Goal: Information Seeking & Learning: Find specific fact

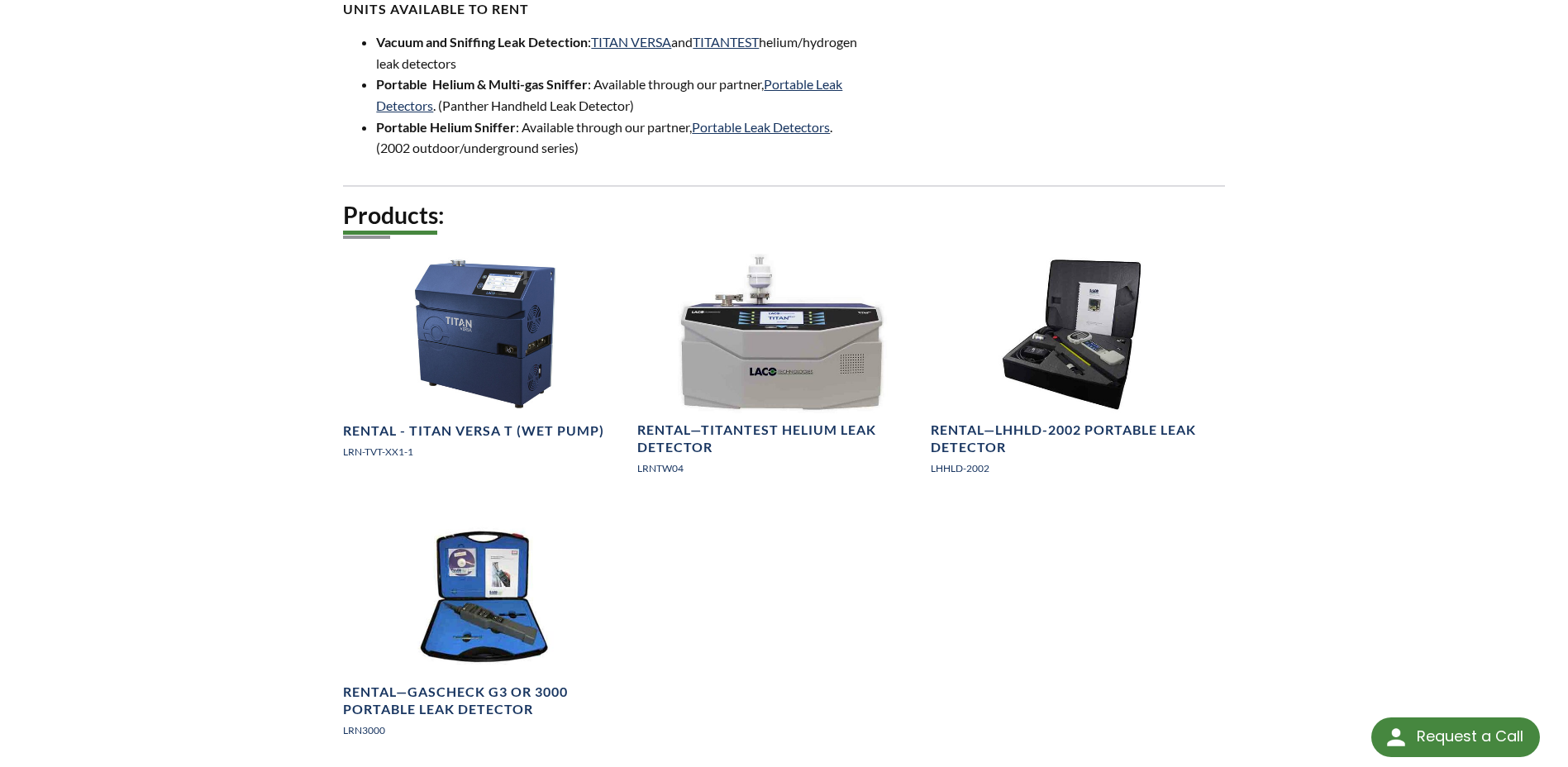
scroll to position [908, 0]
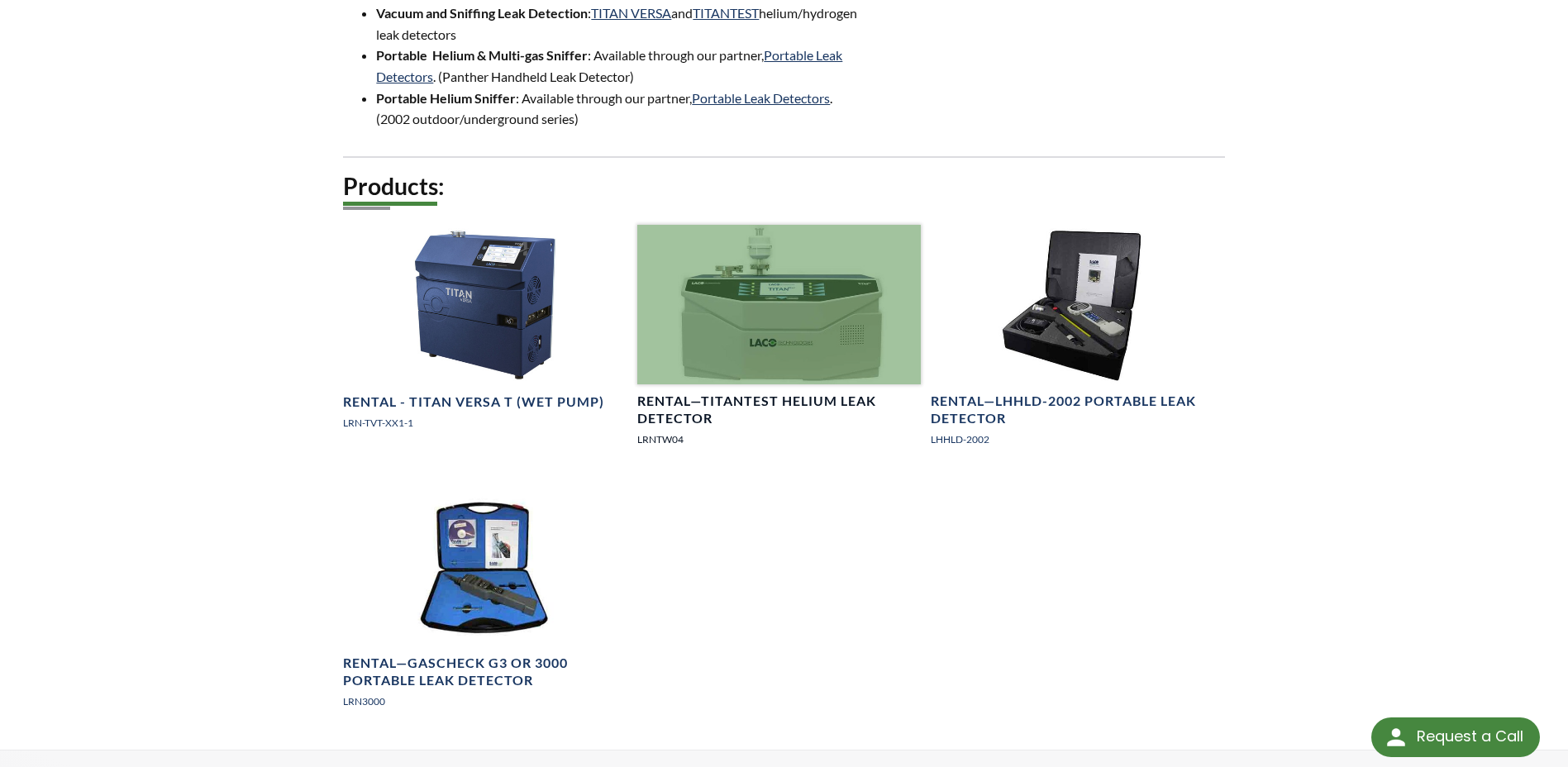
click at [753, 298] on div at bounding box center [779, 305] width 284 height 160
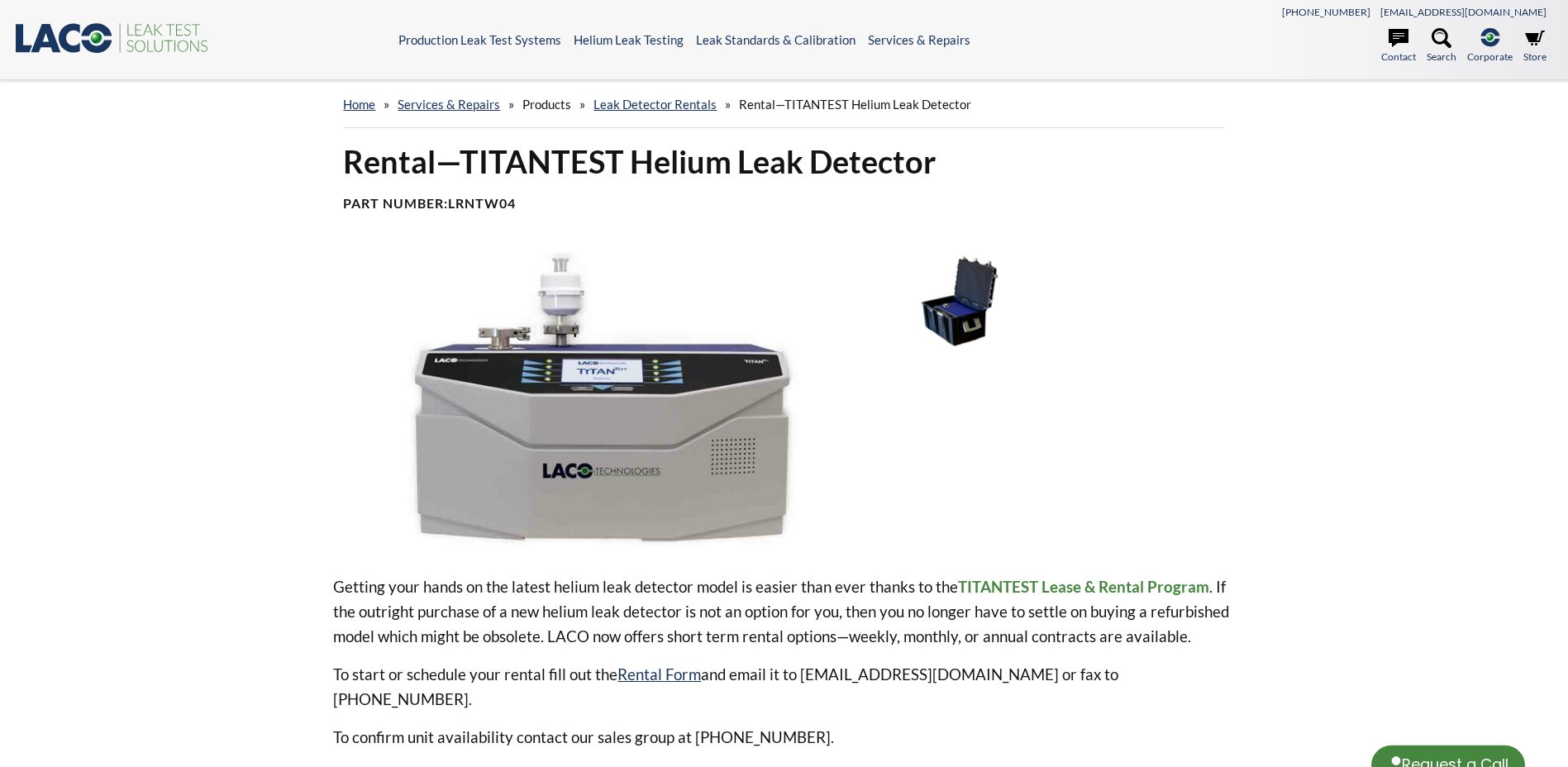
select select "Language Translate Widget"
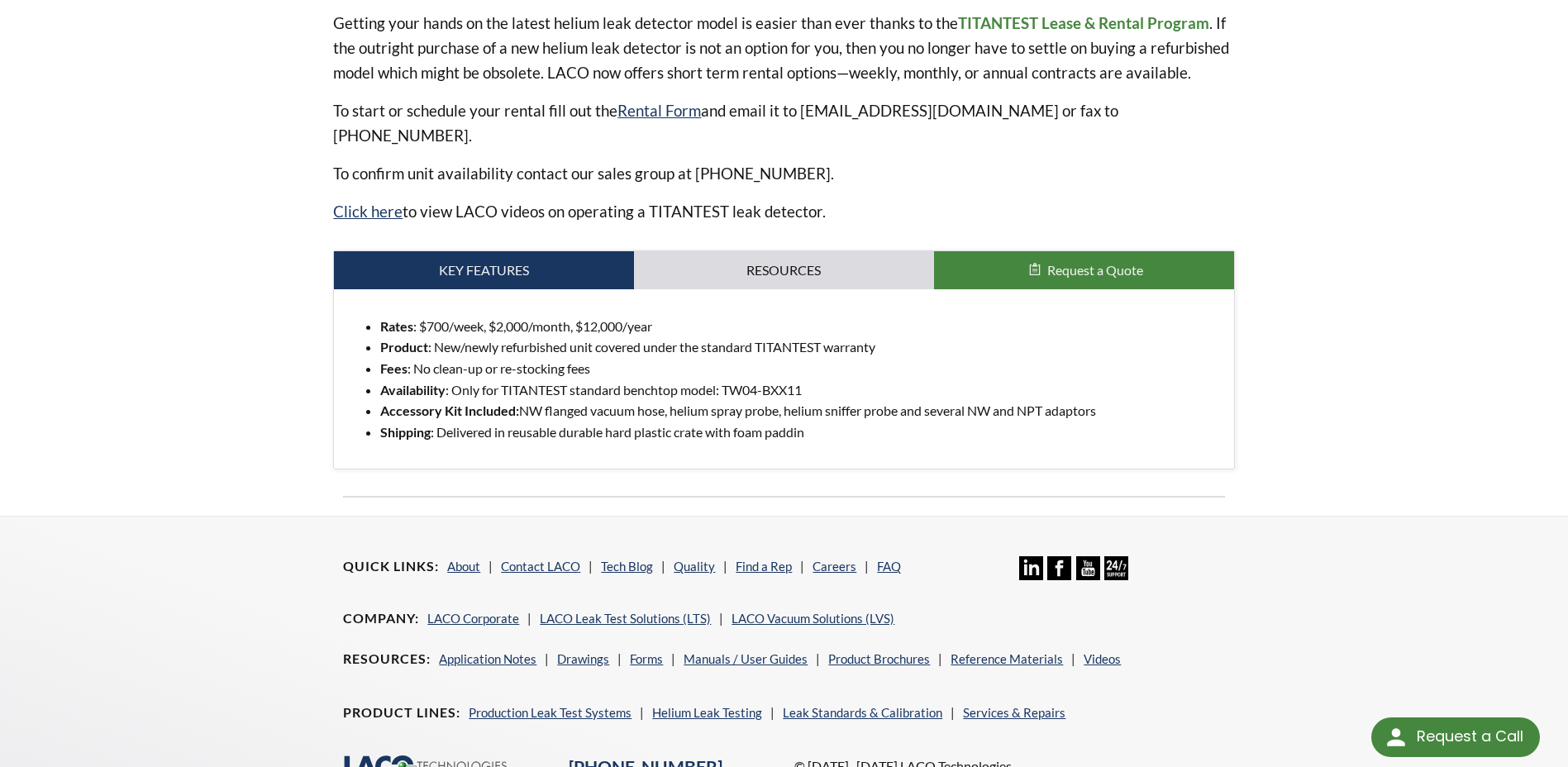
scroll to position [661, 0]
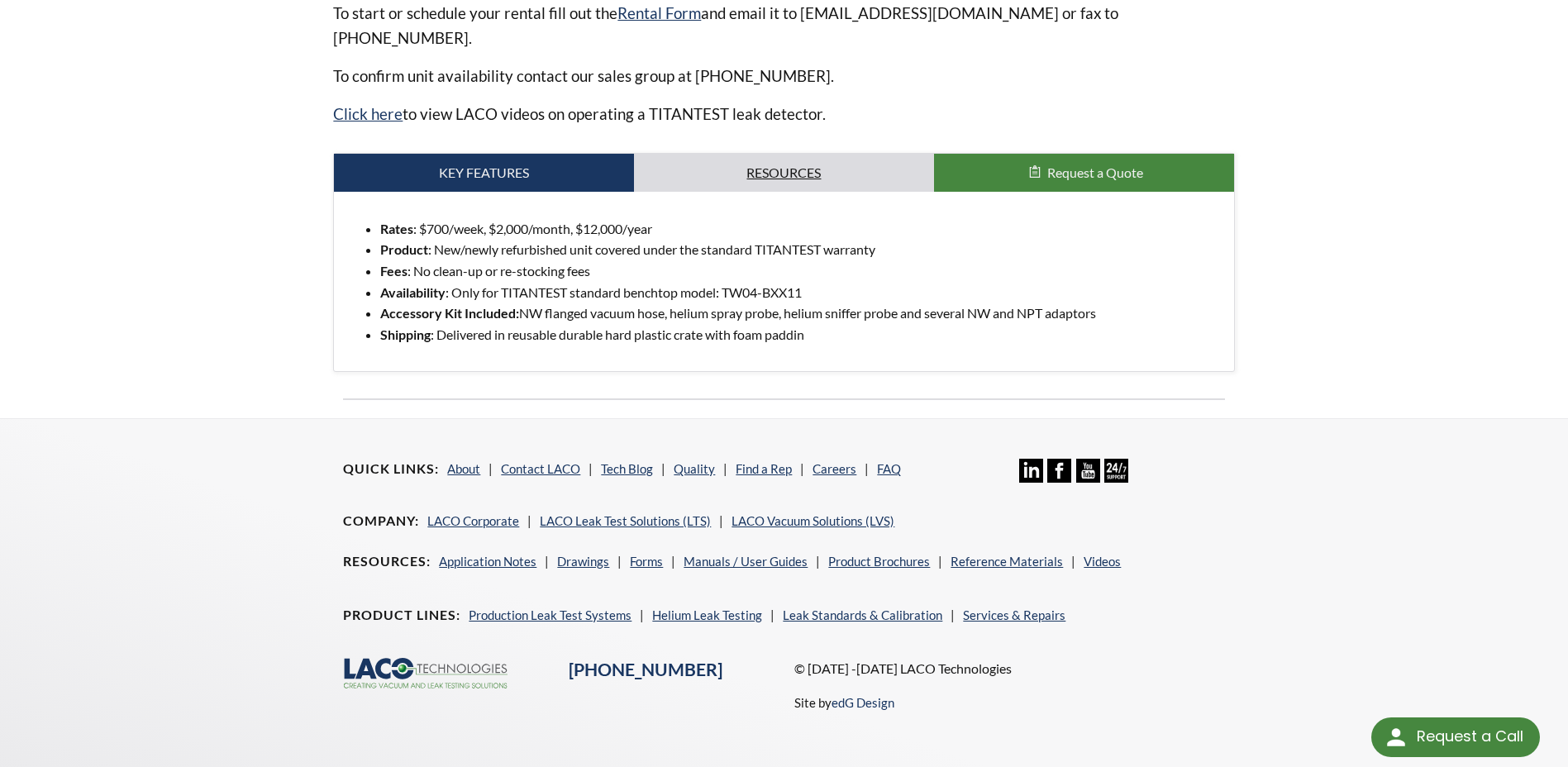
click at [776, 154] on link "Resources" at bounding box center [783, 172] width 300 height 38
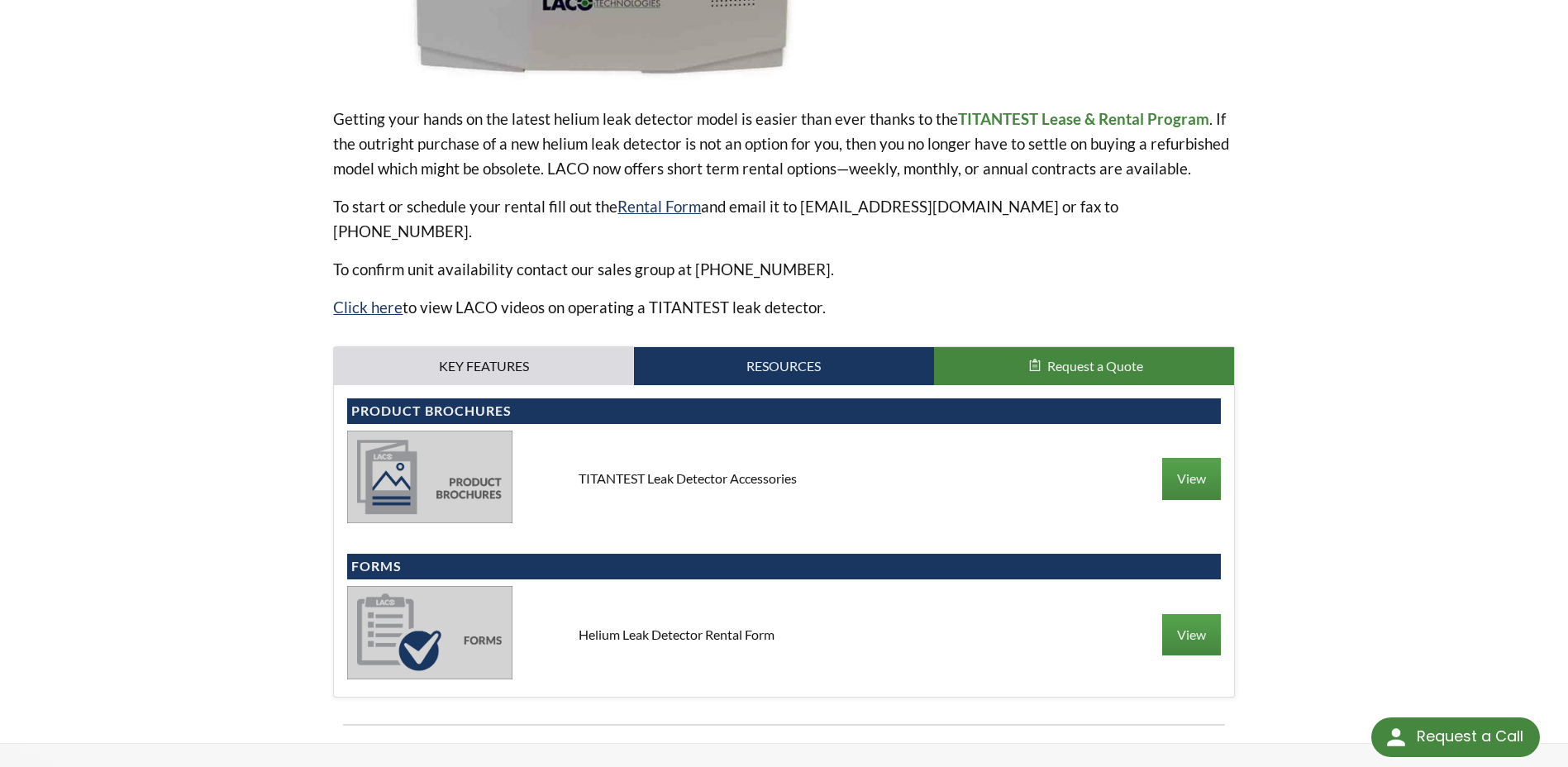
scroll to position [413, 0]
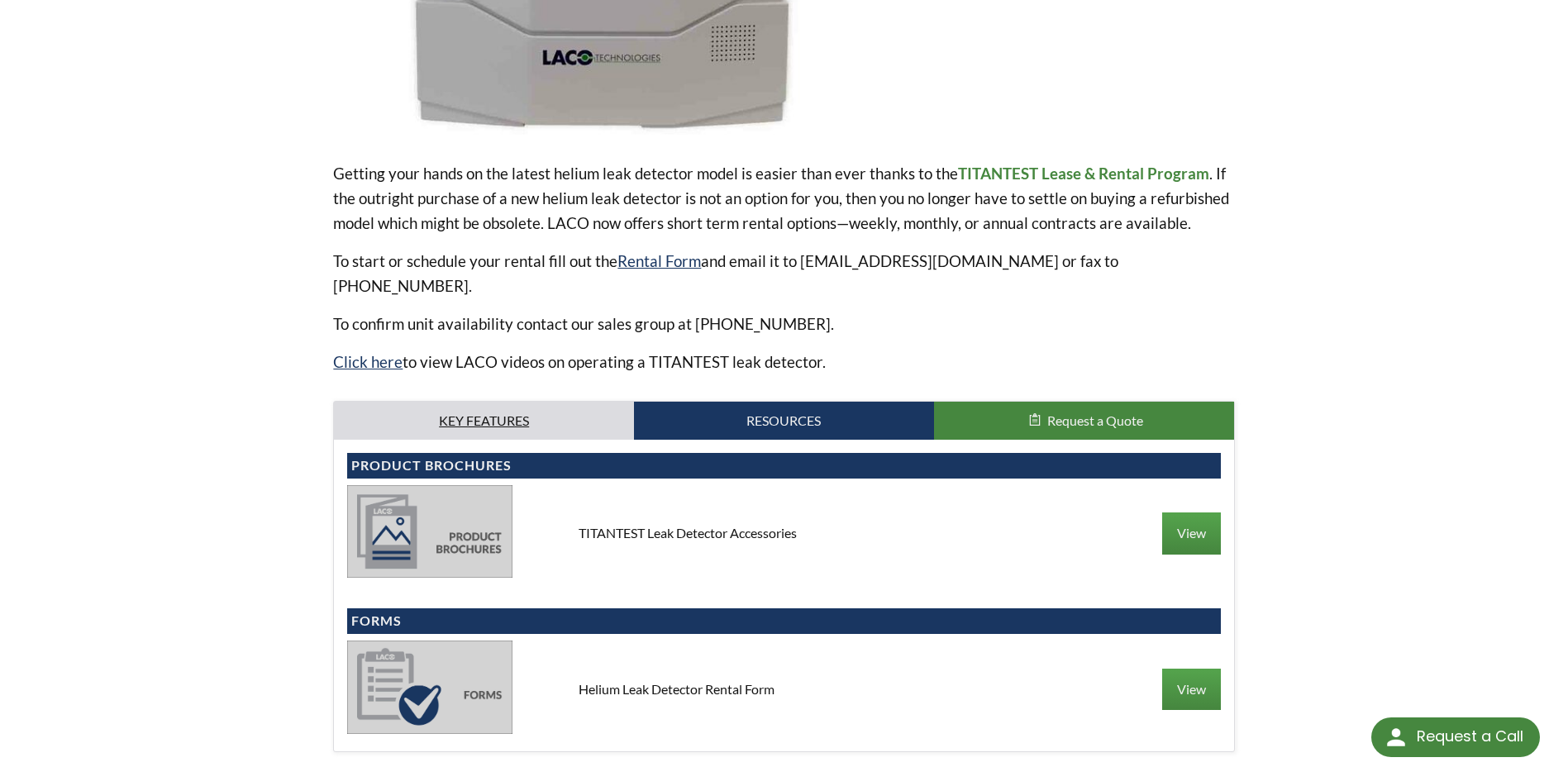
click at [439, 402] on link "Key Features" at bounding box center [483, 420] width 300 height 38
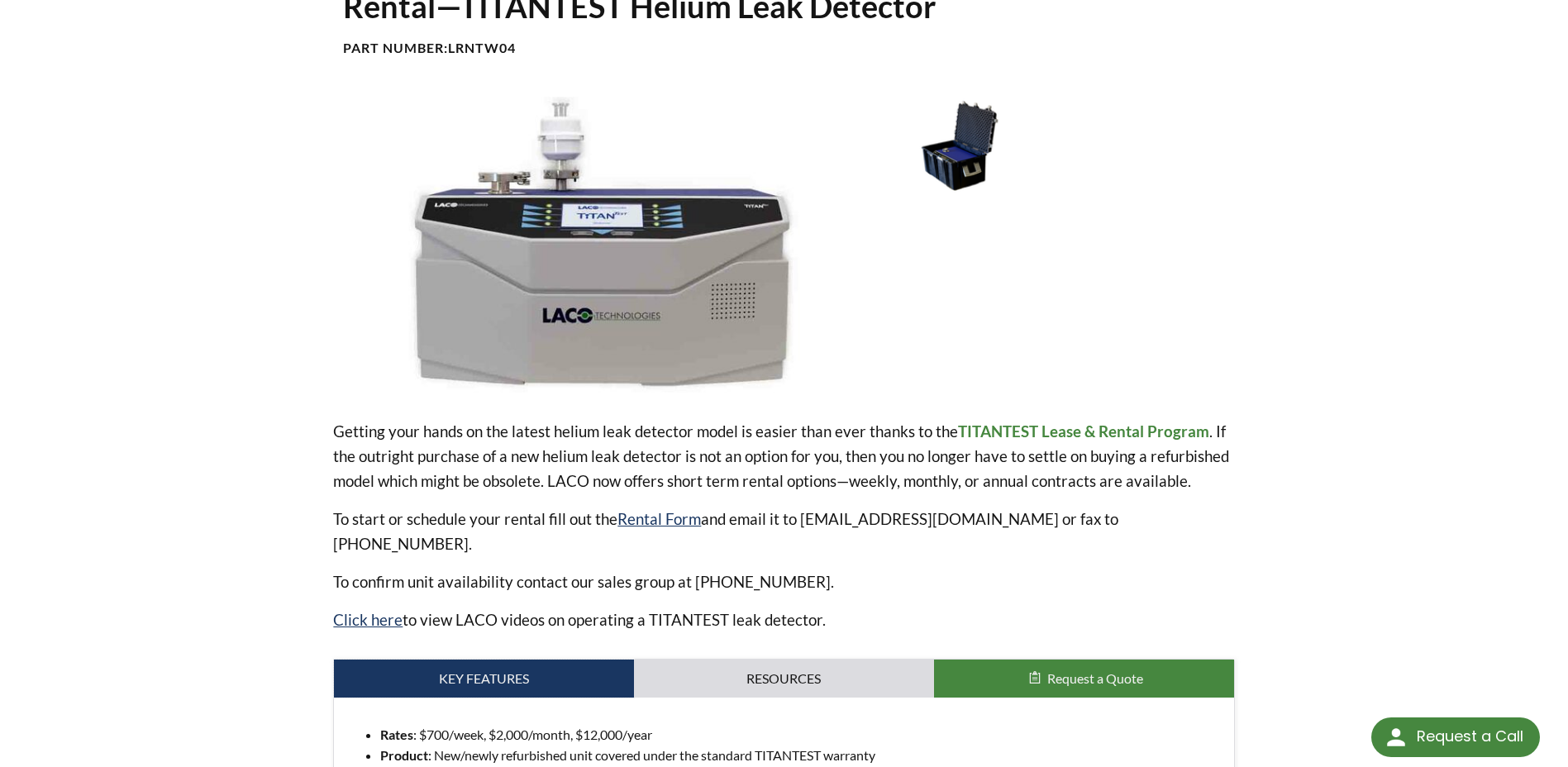
scroll to position [9, 0]
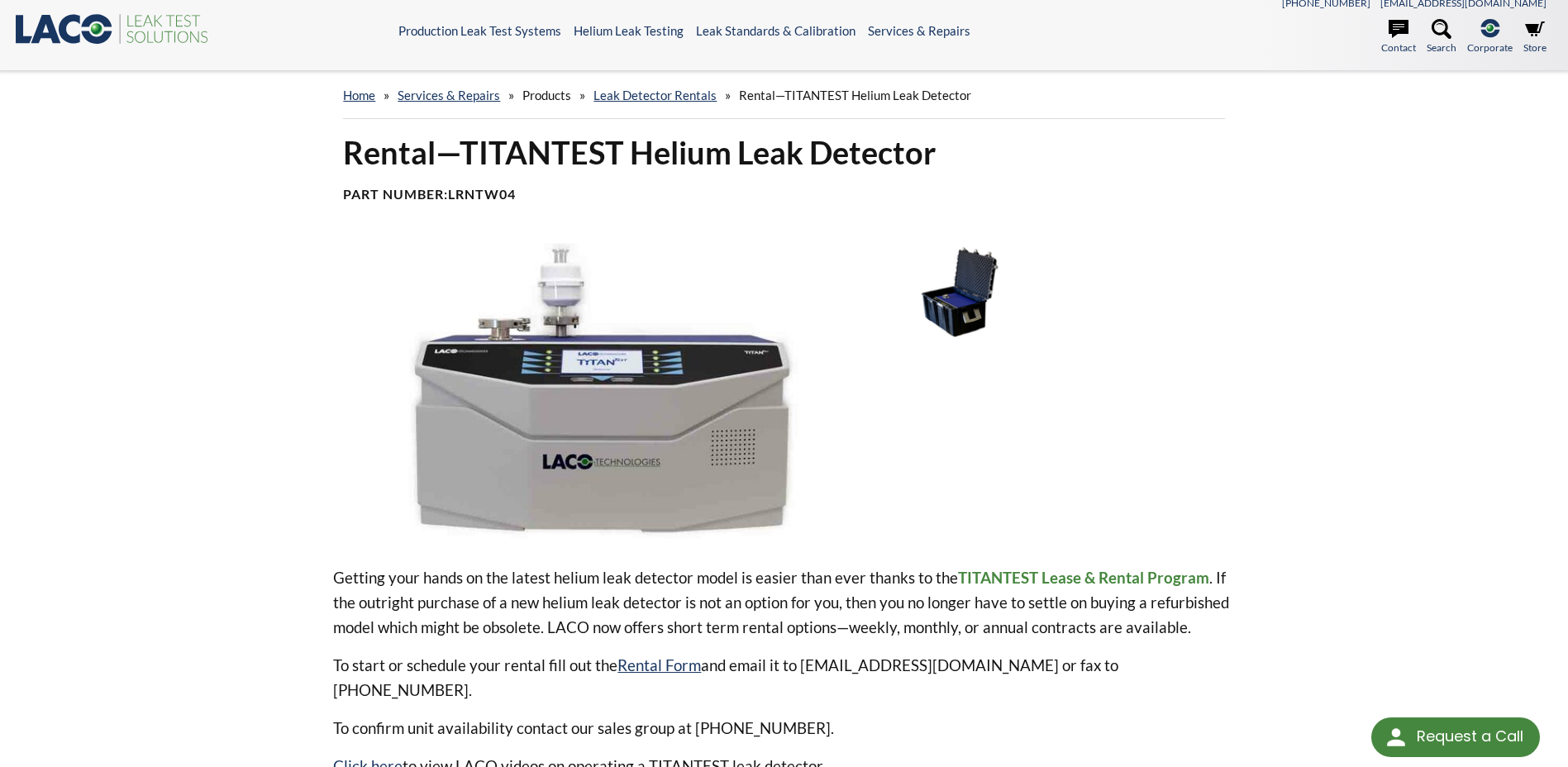
click at [487, 197] on b "LRNTW04" at bounding box center [482, 194] width 68 height 16
copy b "LRNTW04"
click at [550, 94] on span "Products" at bounding box center [546, 95] width 48 height 15
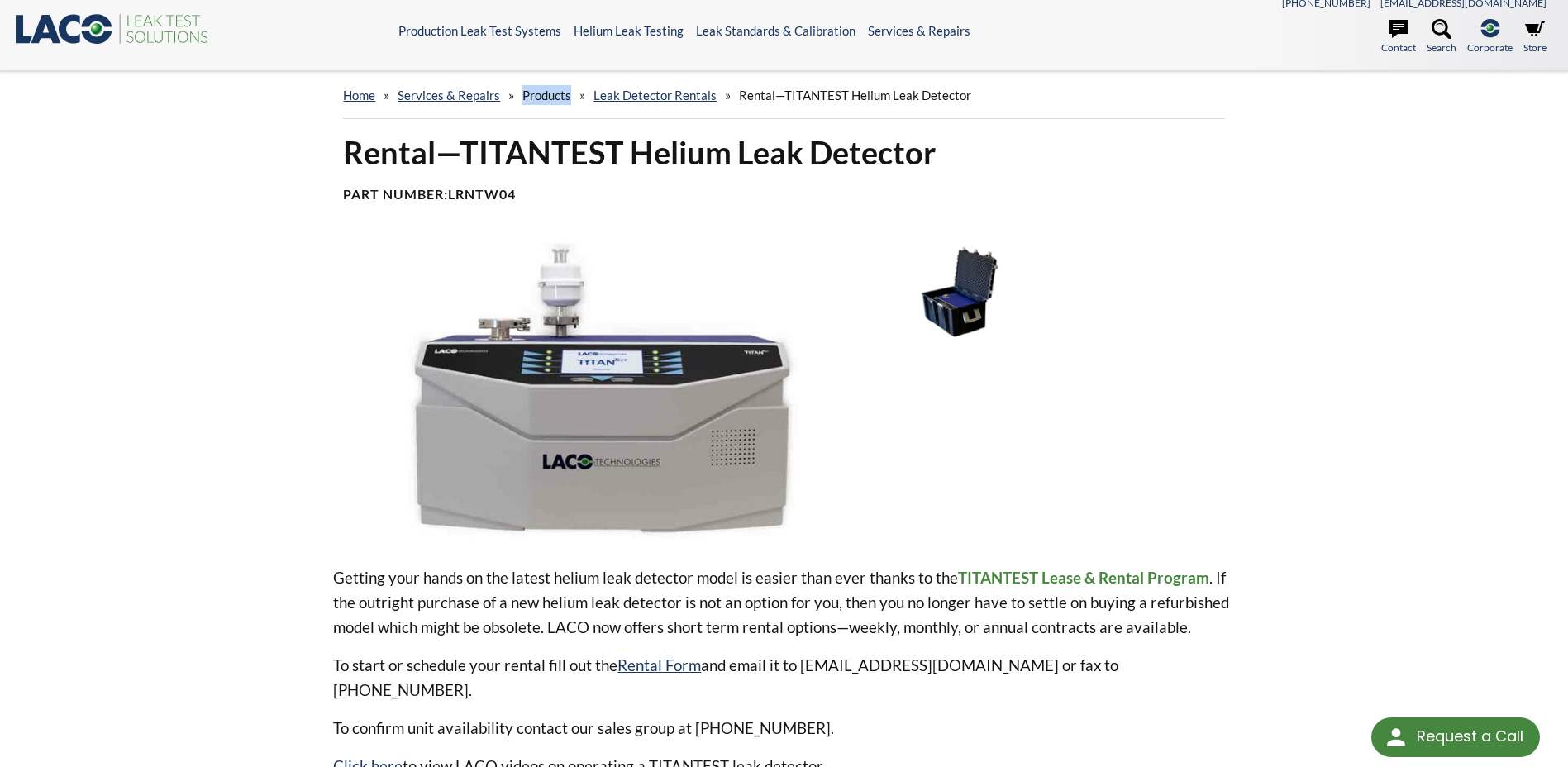
click at [550, 94] on span "Products" at bounding box center [546, 95] width 48 height 15
drag, startPoint x: 550, startPoint y: 94, endPoint x: 465, endPoint y: 98, distance: 85.1
click at [465, 98] on link "Services & Repairs" at bounding box center [448, 95] width 103 height 15
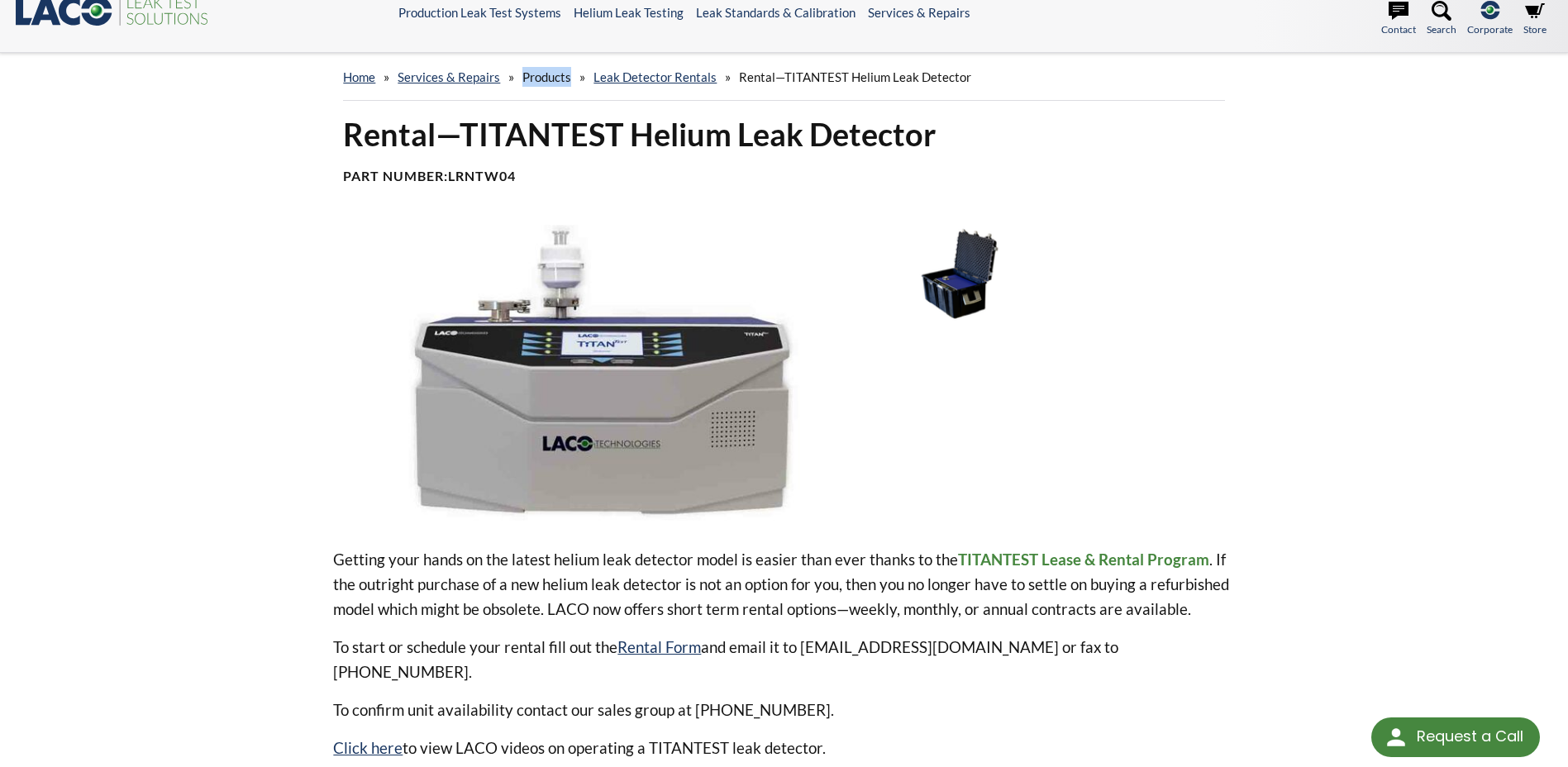
scroll to position [0, 0]
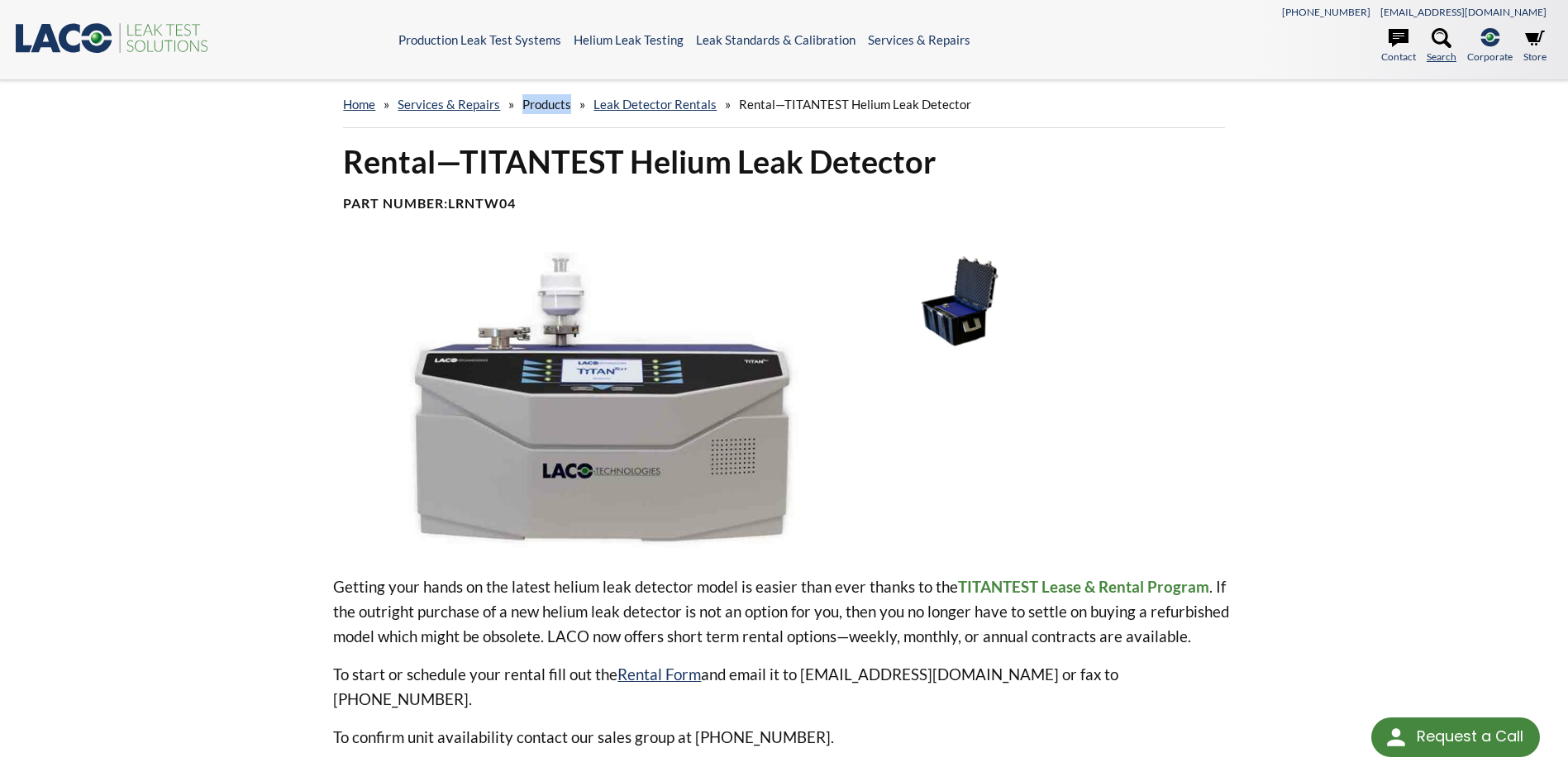
click at [1437, 36] on icon at bounding box center [1441, 38] width 20 height 20
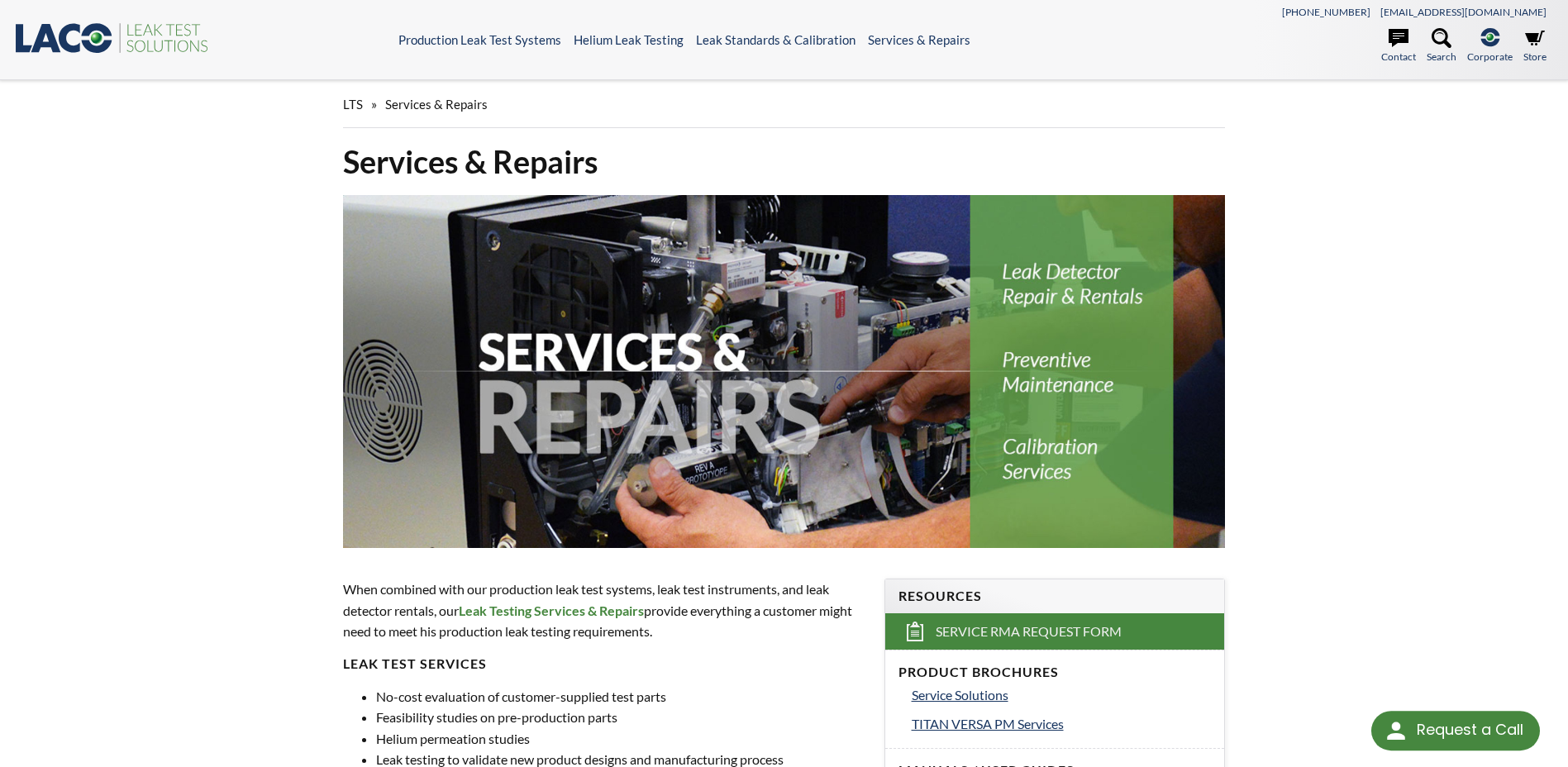
select select "Language Translate Widget"
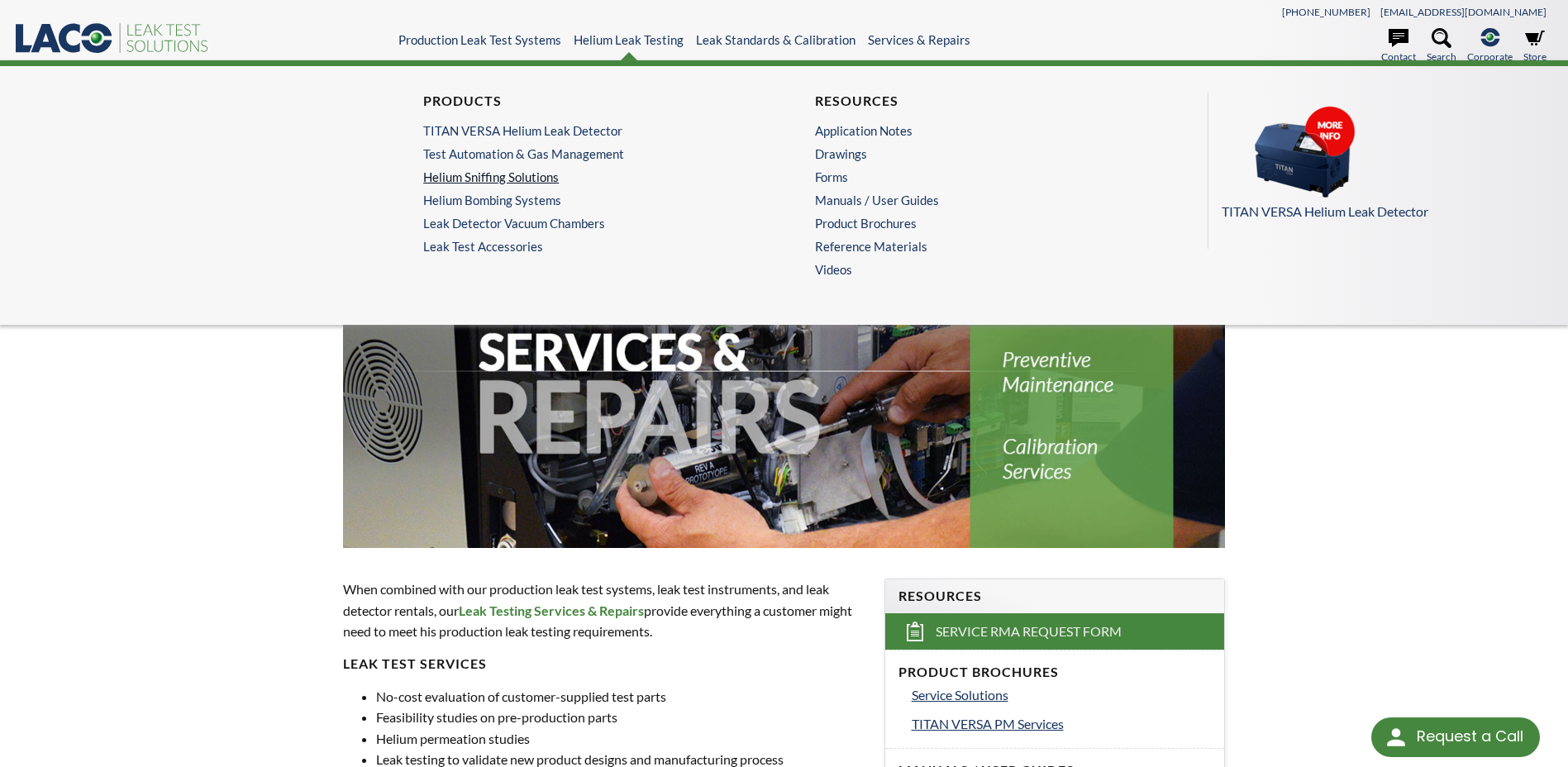
click at [505, 173] on link "Helium Sniffing Solutions" at bounding box center [584, 177] width 321 height 15
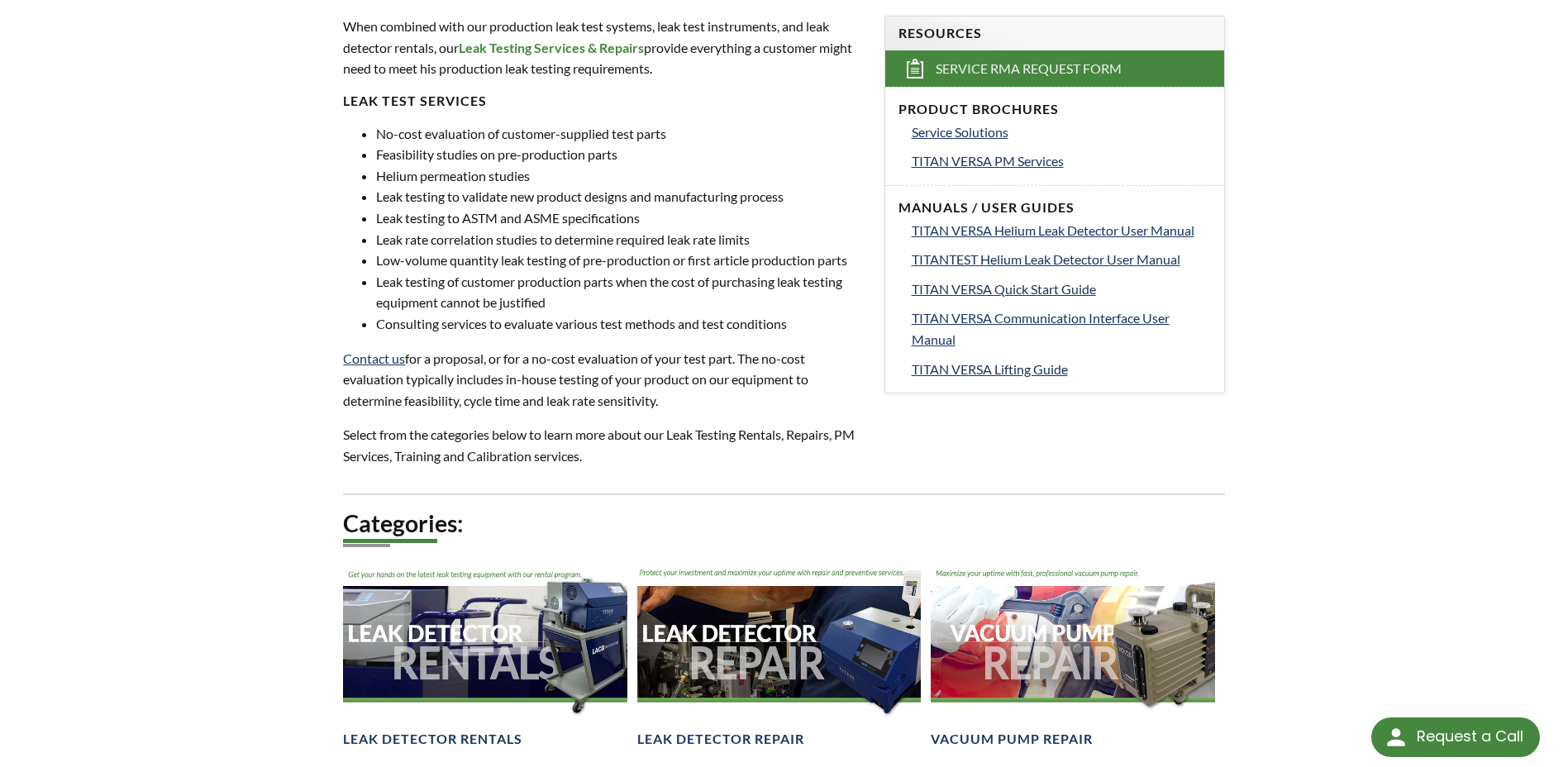
scroll to position [578, 0]
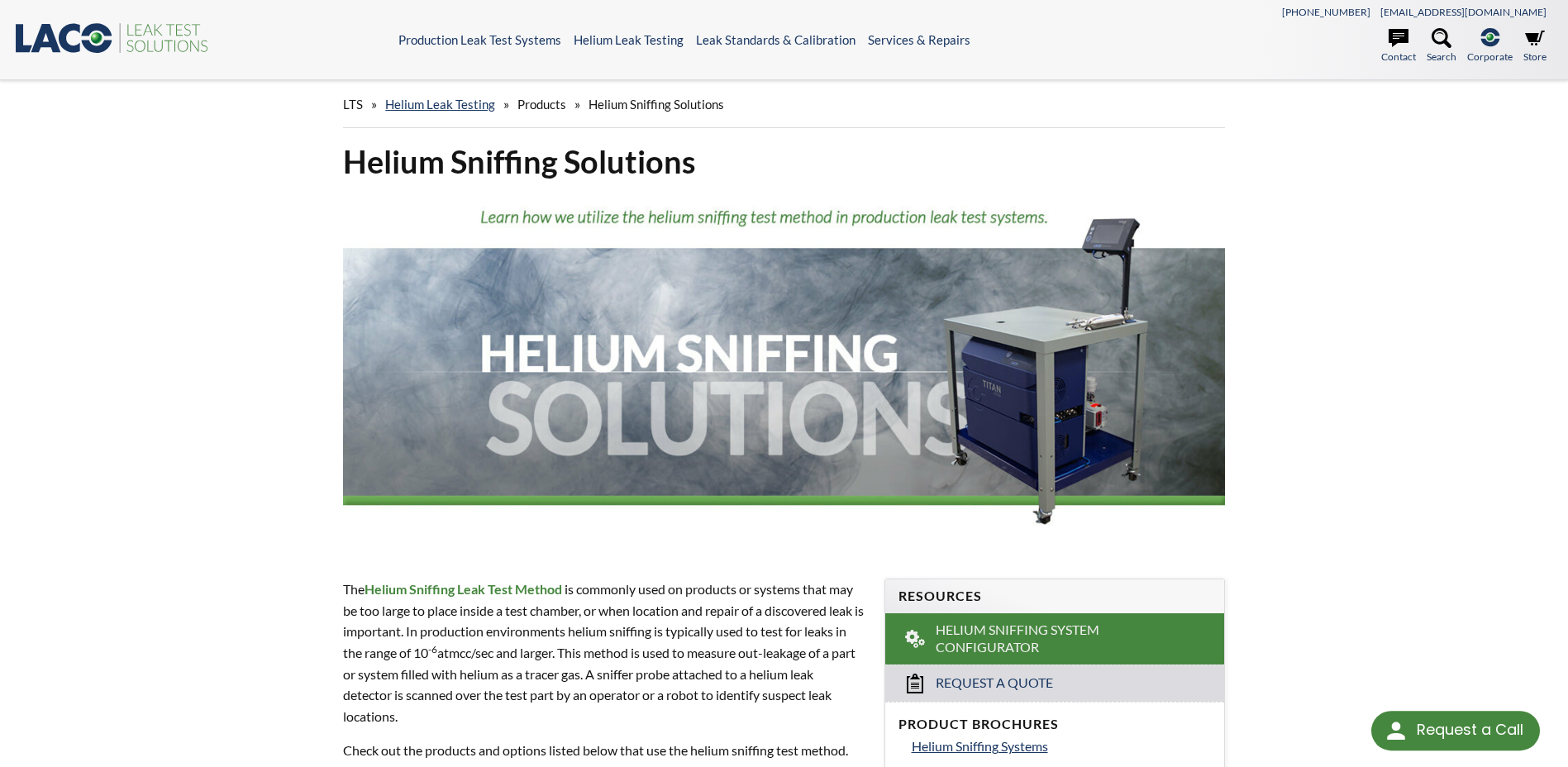
select select "Language Translate Widget"
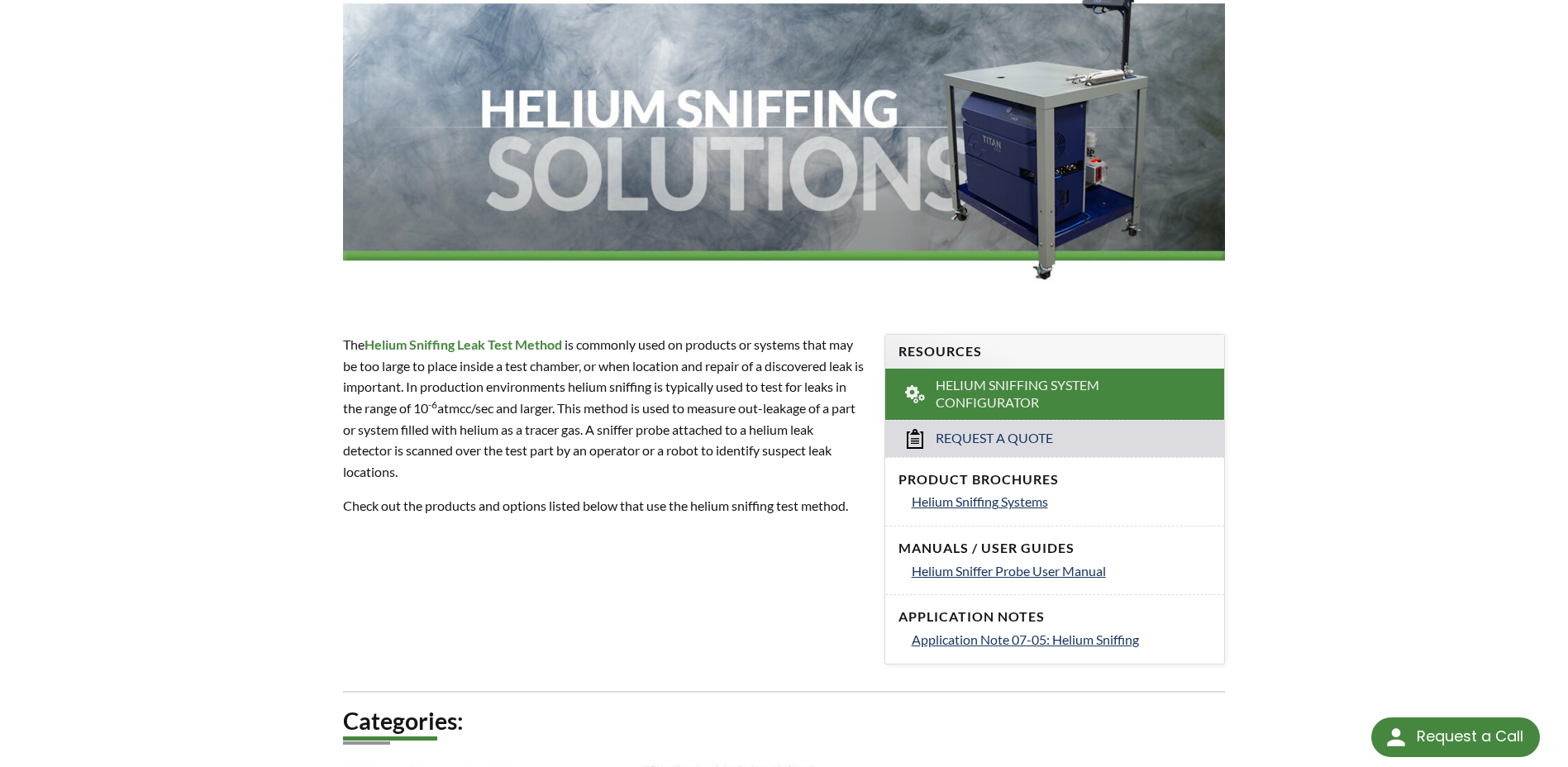
scroll to position [248, 0]
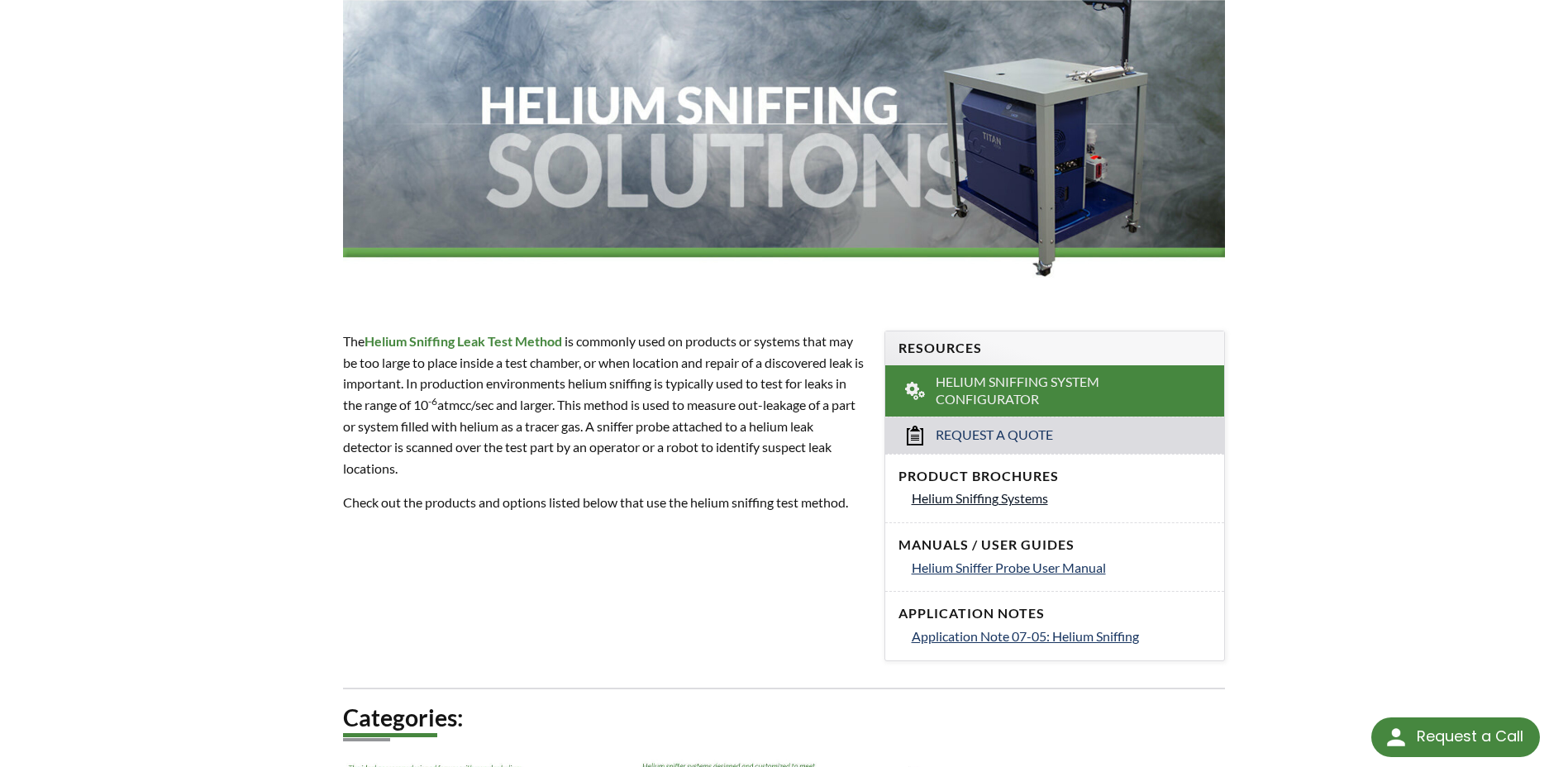
click at [980, 493] on span "Helium Sniffing Systems" at bounding box center [979, 498] width 136 height 16
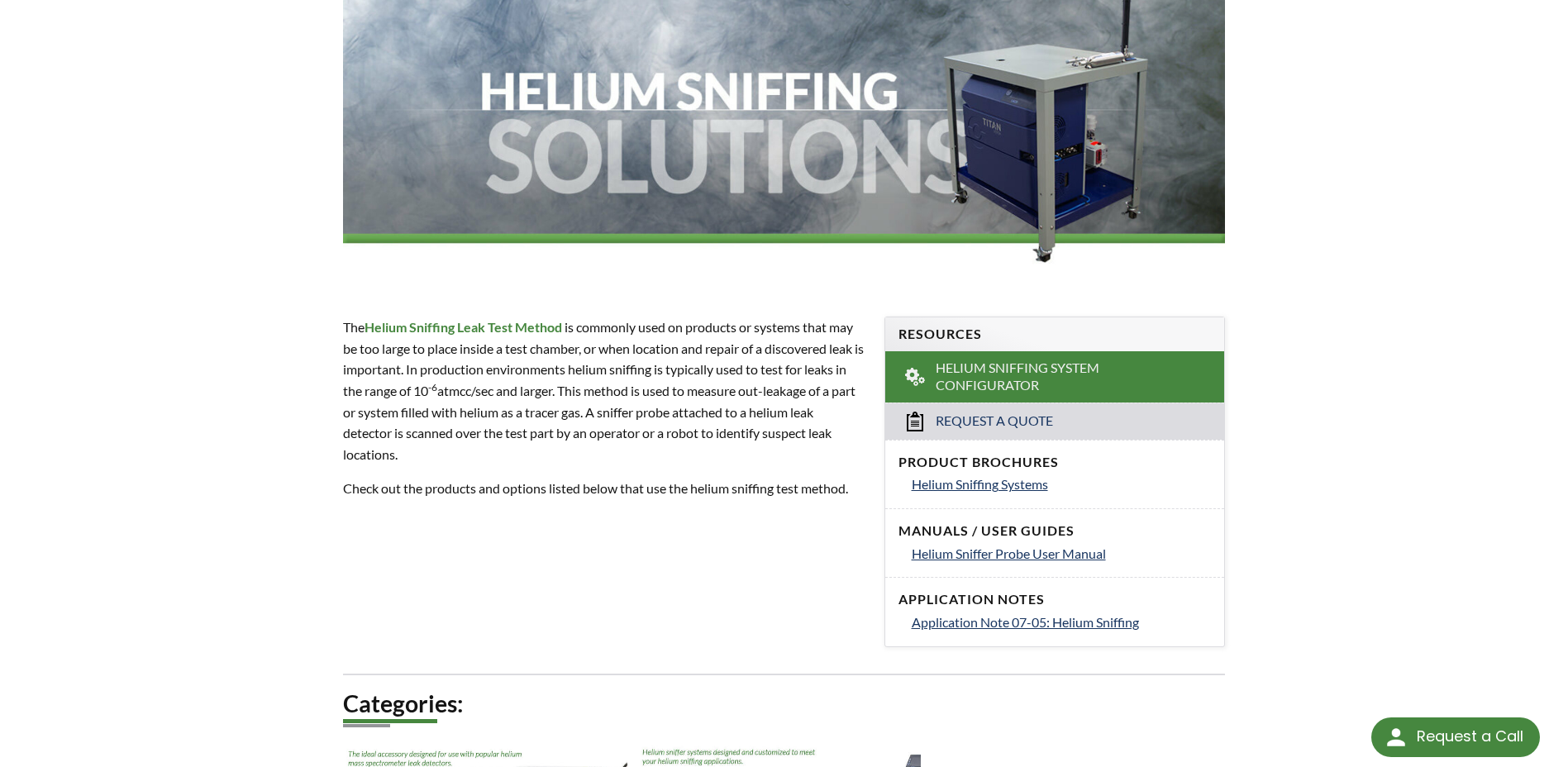
scroll to position [315, 0]
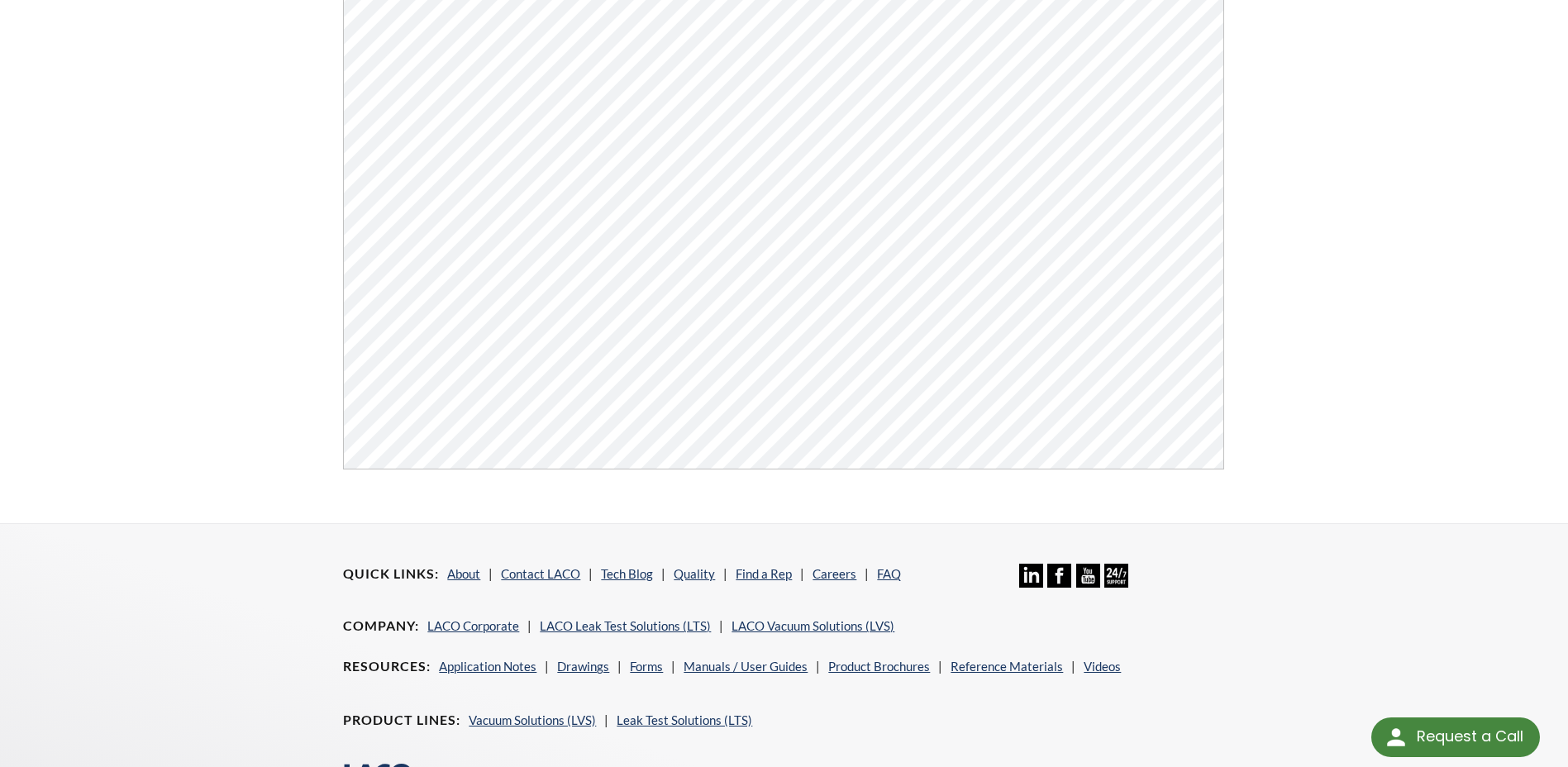
scroll to position [496, 0]
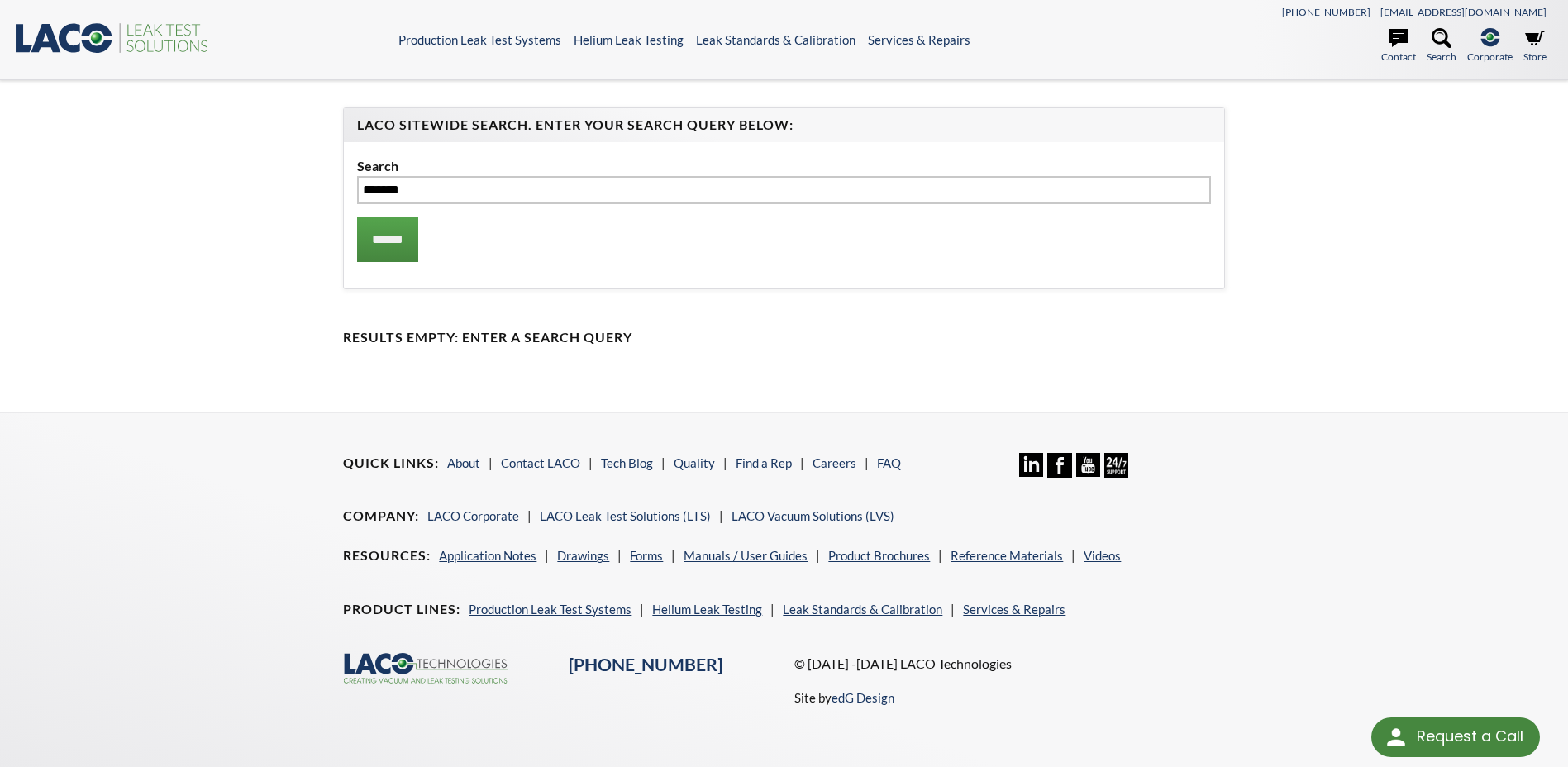
type input "*******"
click at [357, 217] on input "******" at bounding box center [388, 239] width 62 height 45
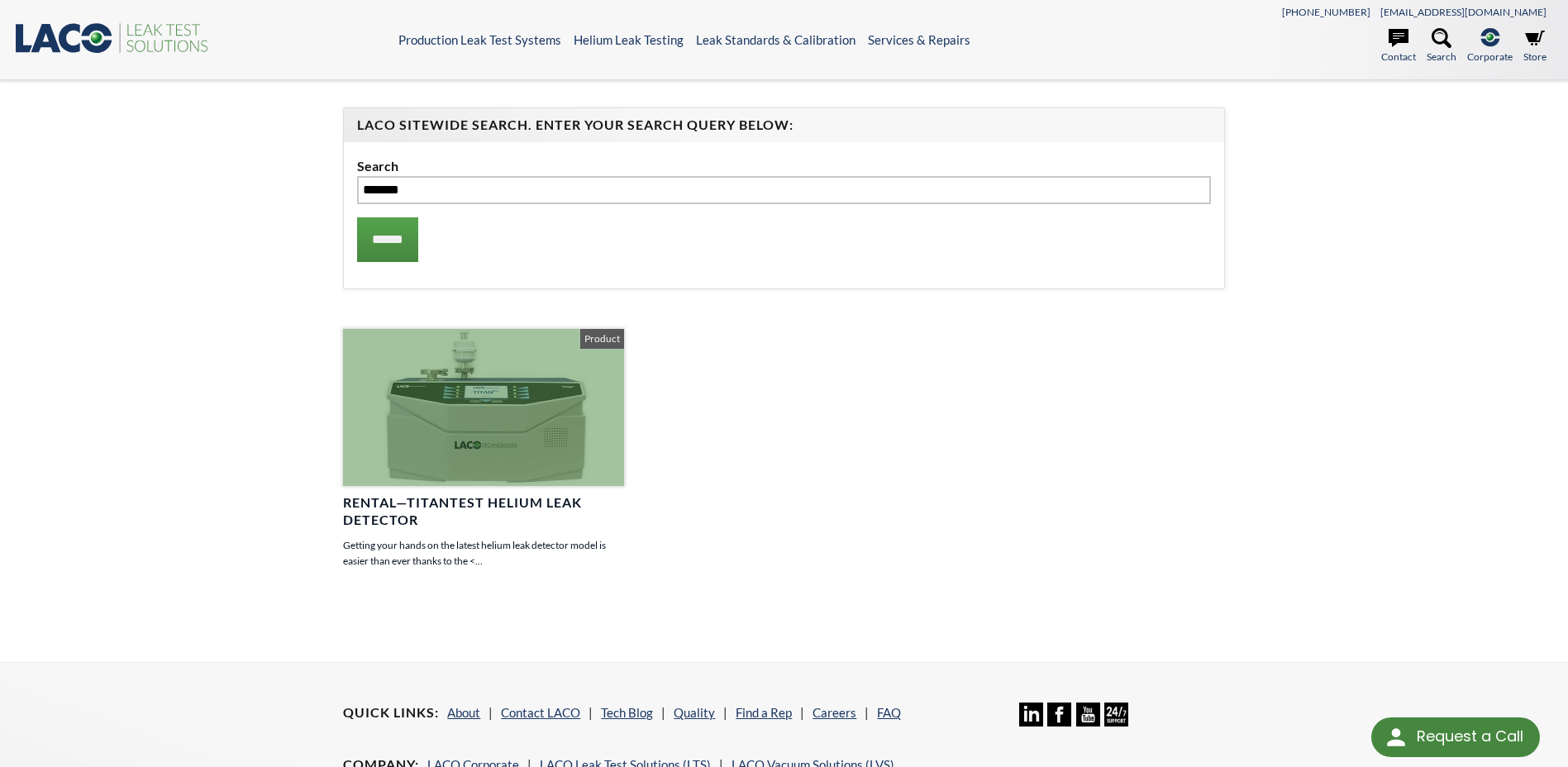
click at [463, 423] on div at bounding box center [483, 407] width 280 height 157
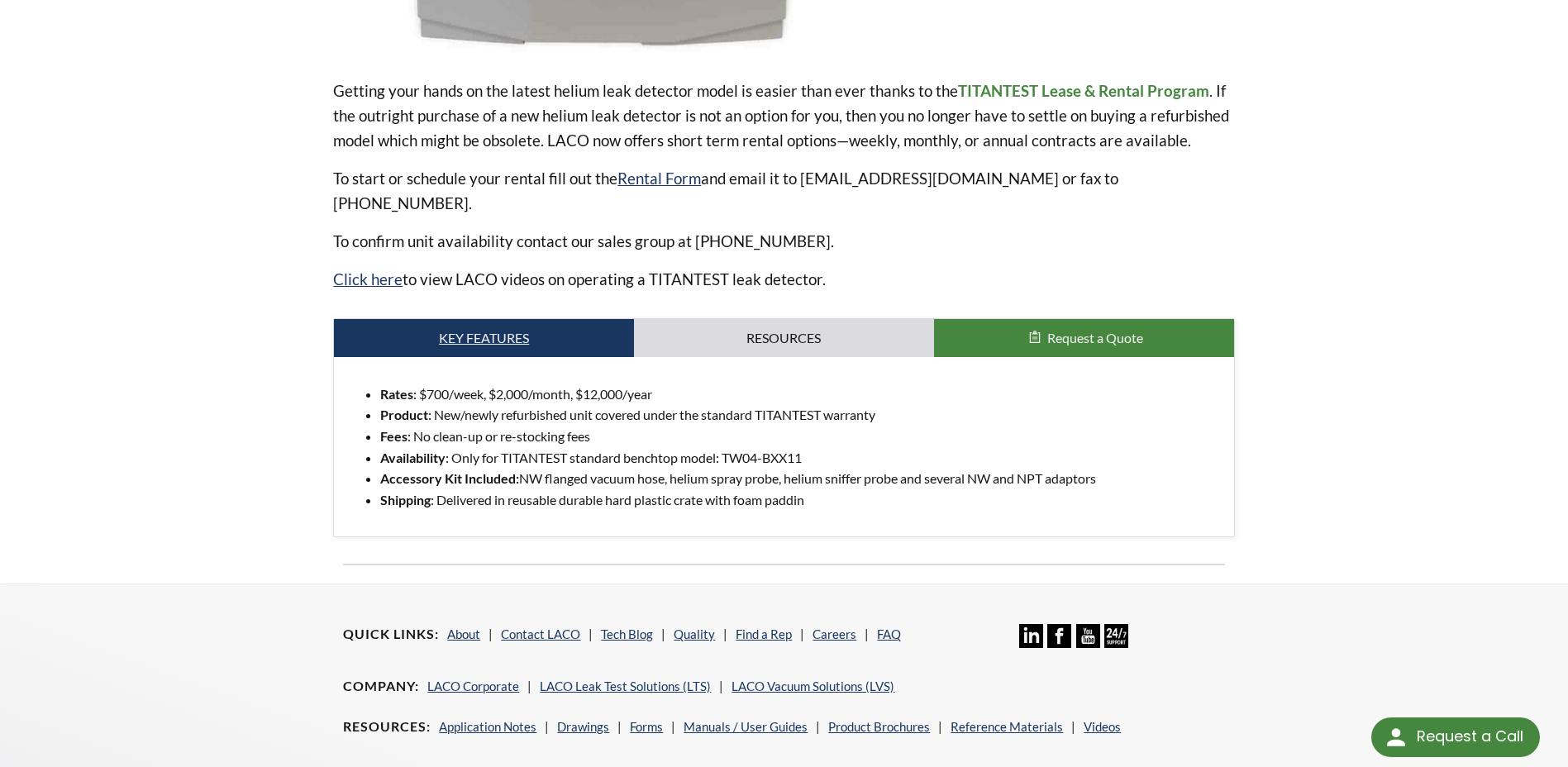
scroll to position [578, 0]
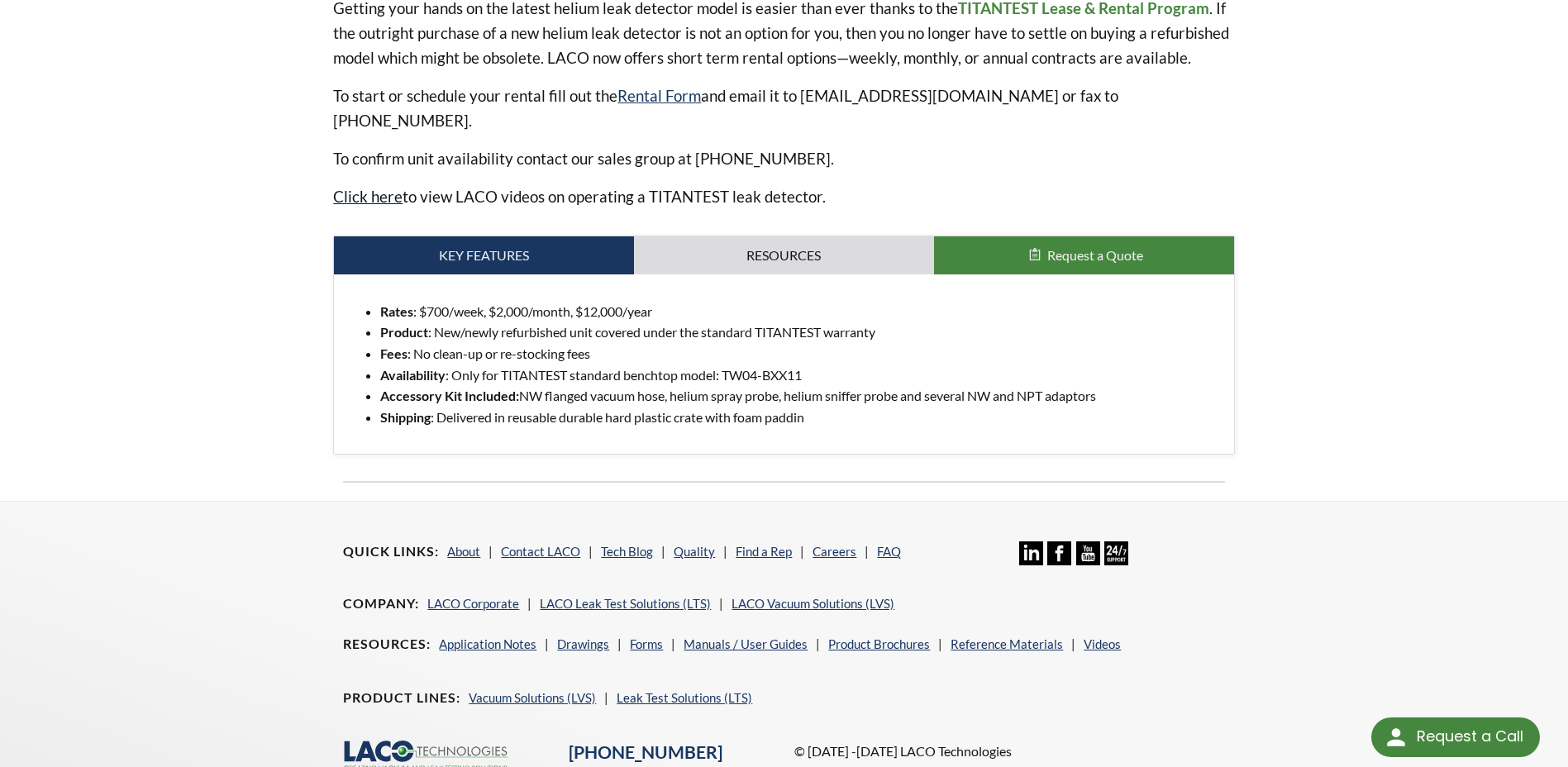
click at [361, 187] on link "Click here" at bounding box center [367, 197] width 69 height 19
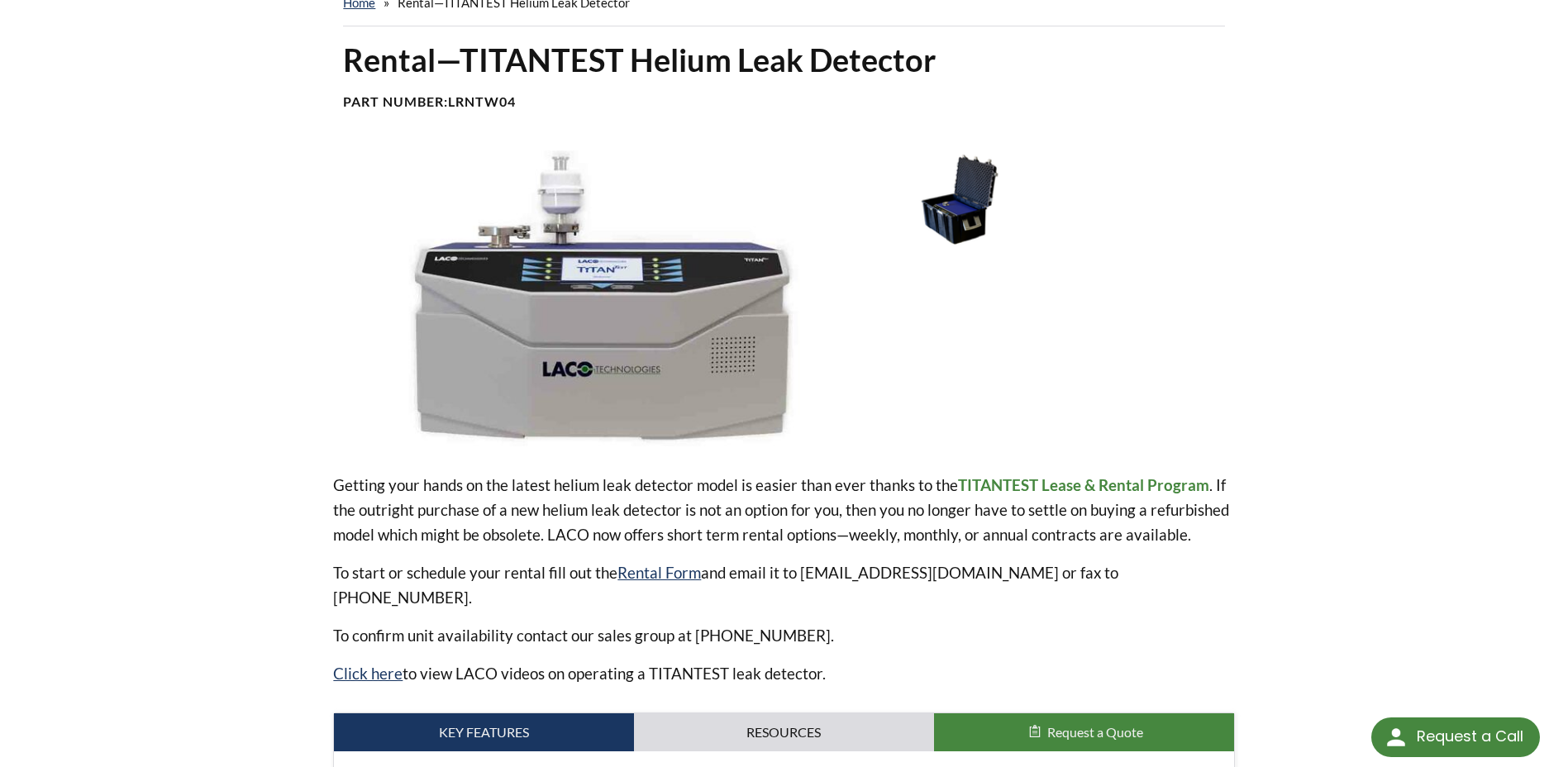
scroll to position [83, 0]
